Goal: Information Seeking & Learning: Learn about a topic

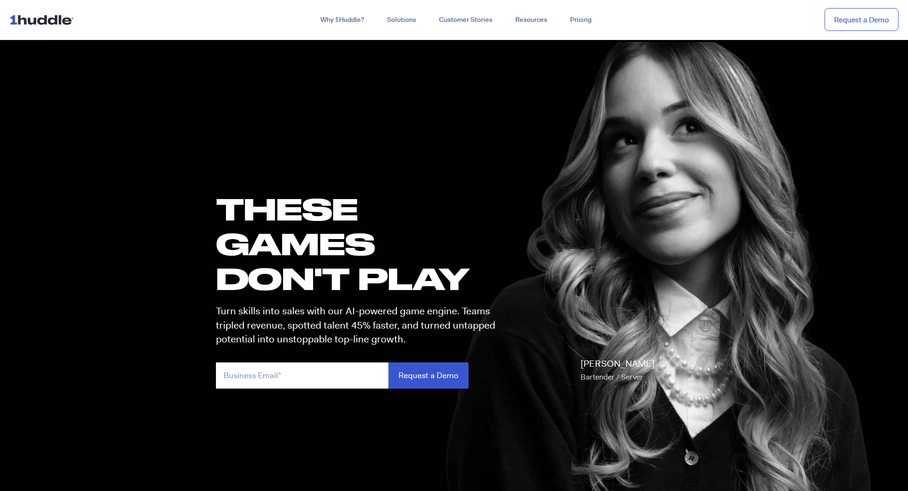
click at [623, 30] on nav "Why 1Huddle? How It Works Science of Learning Gamification What We Stand For FA…" at bounding box center [454, 20] width 908 height 40
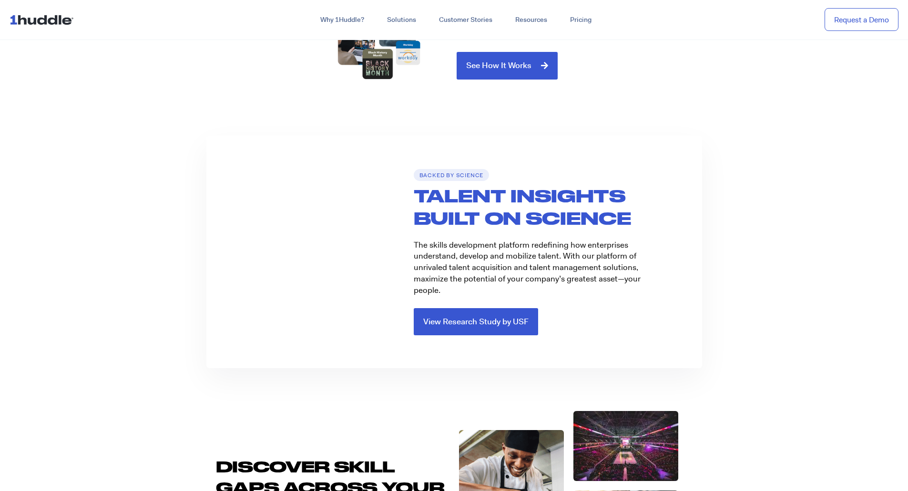
scroll to position [1429, 0]
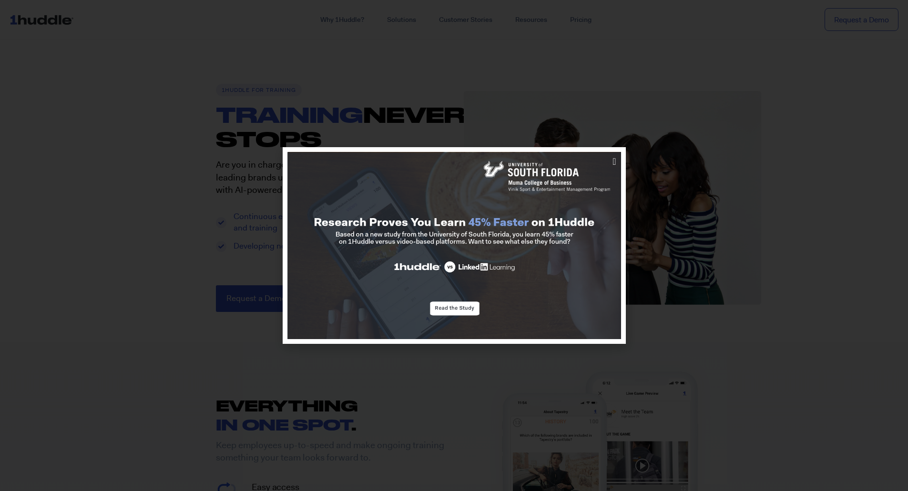
click at [683, 128] on div at bounding box center [454, 245] width 908 height 491
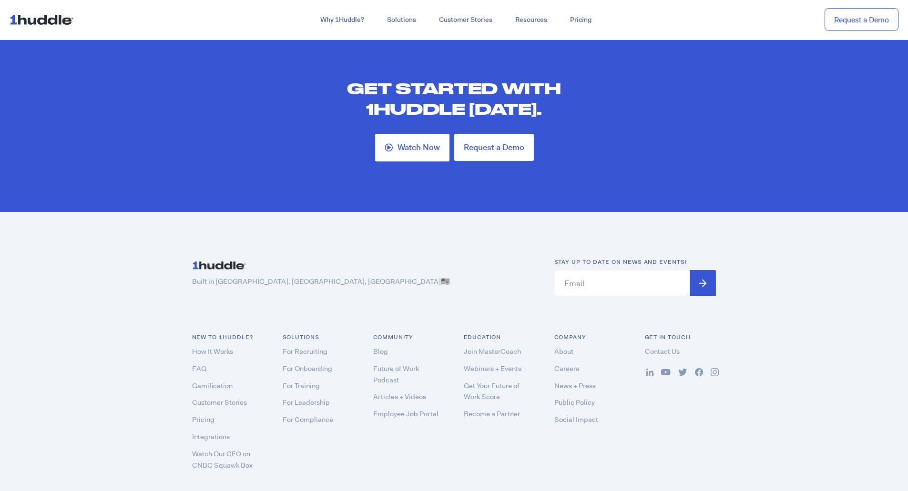
scroll to position [2775, 0]
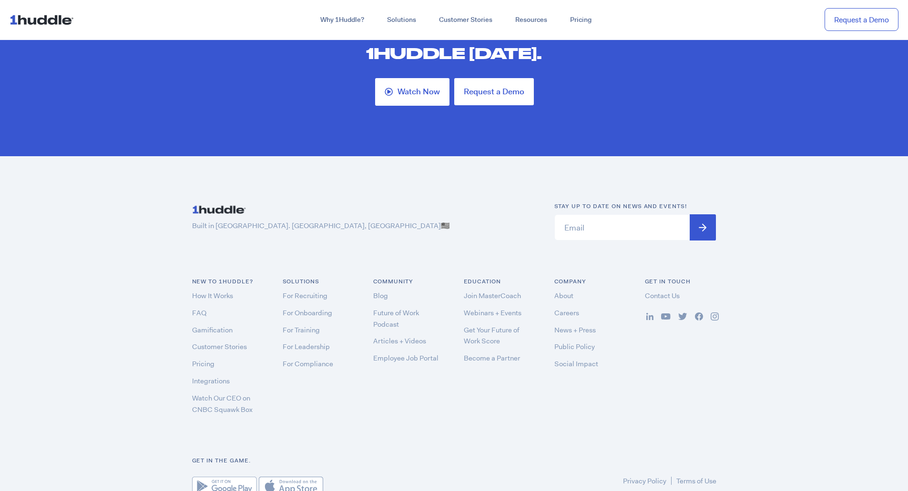
click at [459, 320] on div "Education Join MasterCoach Webinars + Events Get Your Future of Work Score Beco…" at bounding box center [499, 348] width 91 height 143
click at [436, 221] on p "Built in Brick City. Newark, NJ 🇺🇸" at bounding box center [363, 226] width 343 height 10
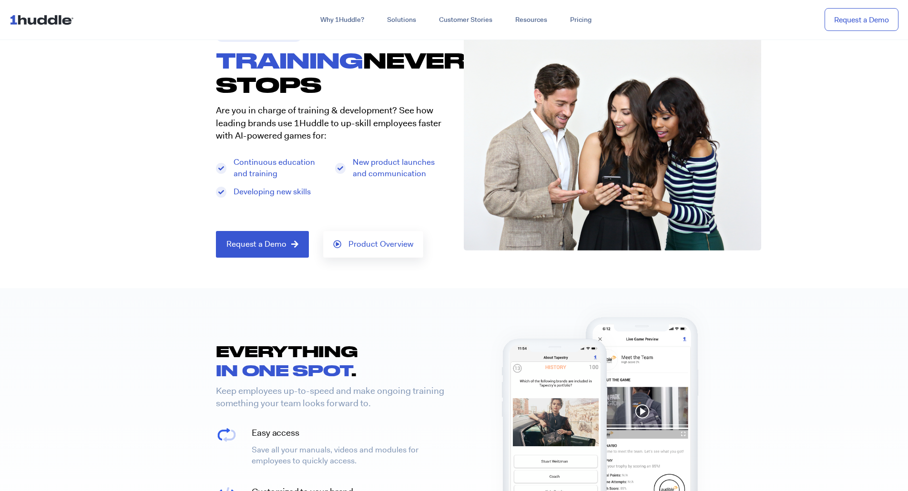
scroll to position [0, 0]
